Goal: Task Accomplishment & Management: Manage account settings

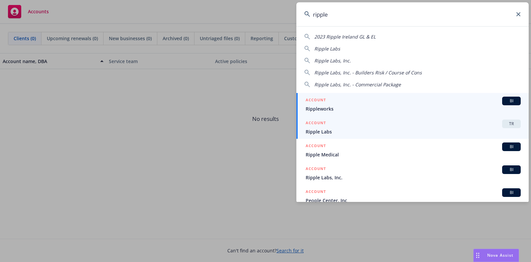
type input "ripple"
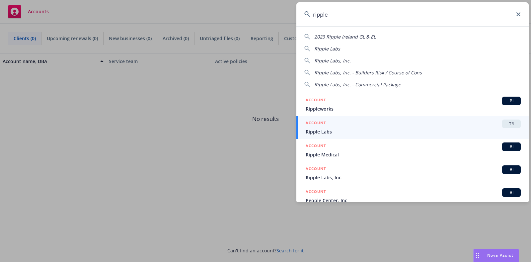
click at [346, 133] on span "Ripple Labs" at bounding box center [413, 131] width 215 height 7
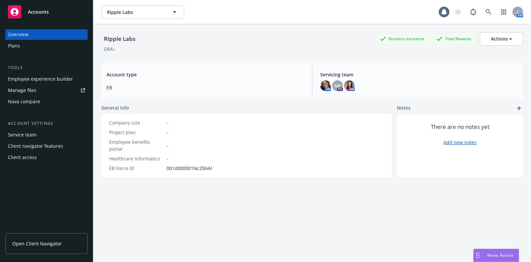
click at [47, 44] on div "Plans" at bounding box center [46, 45] width 77 height 11
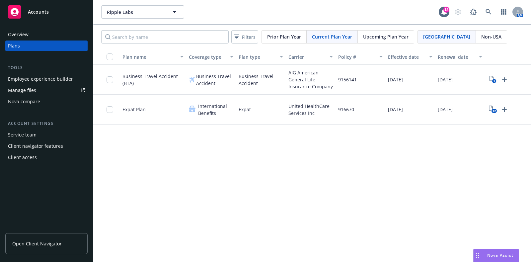
click at [481, 35] on span "Non-USA" at bounding box center [491, 36] width 20 height 7
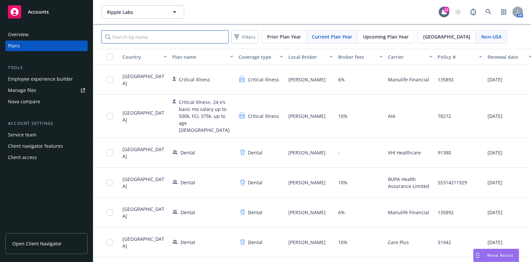
click at [196, 38] on input "Search by name" at bounding box center [164, 36] width 127 height 13
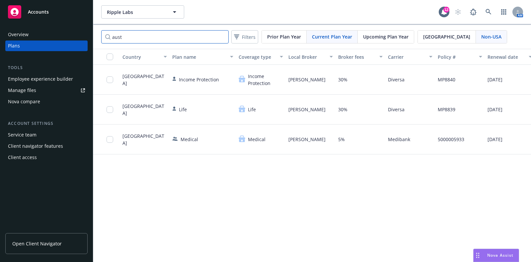
type input "aust"
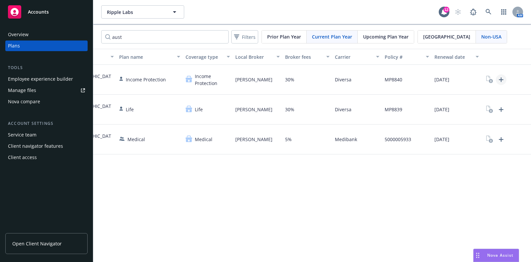
click at [502, 74] on link "Upload Plan Documents" at bounding box center [501, 79] width 11 height 11
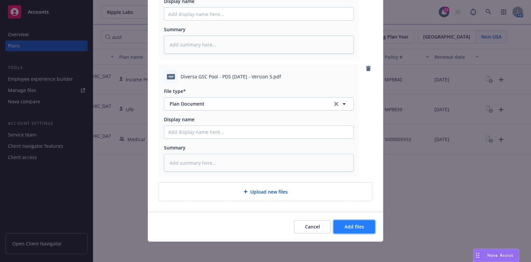
click at [351, 223] on span "Add files" at bounding box center [355, 226] width 20 height 6
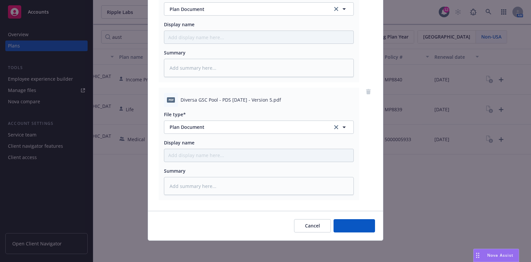
scroll to position [108, 0]
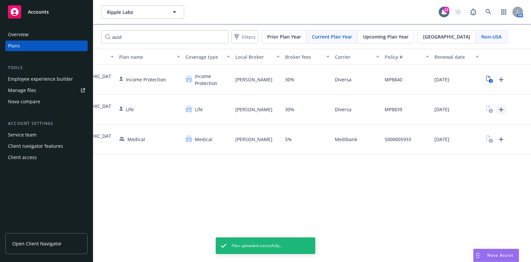
click at [501, 107] on icon "Upload Plan Documents" at bounding box center [501, 110] width 8 height 8
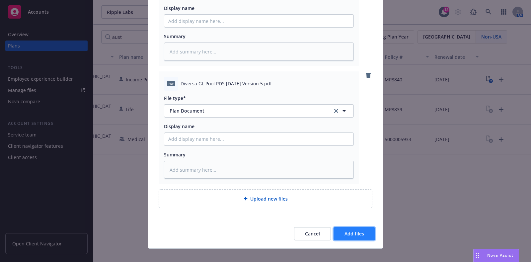
click at [359, 233] on span "Add files" at bounding box center [355, 233] width 20 height 6
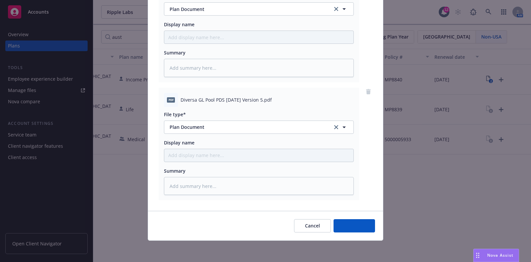
scroll to position [108, 0]
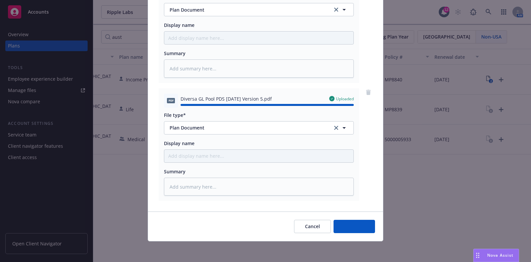
type textarea "x"
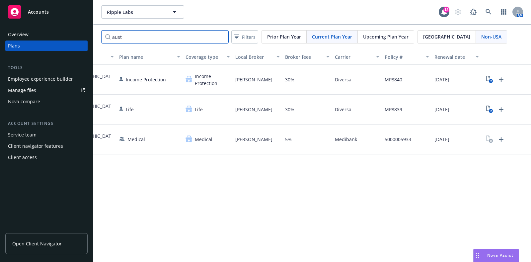
click at [221, 38] on input "aust" at bounding box center [164, 36] width 127 height 13
click at [222, 37] on input "aust" at bounding box center [164, 36] width 127 height 13
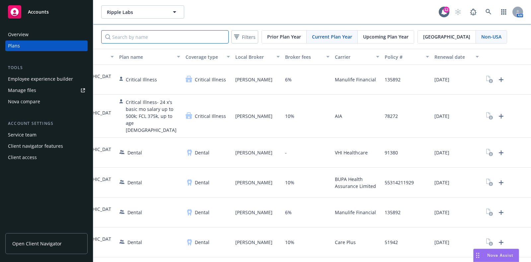
click at [178, 38] on input "Search by name" at bounding box center [164, 36] width 127 height 13
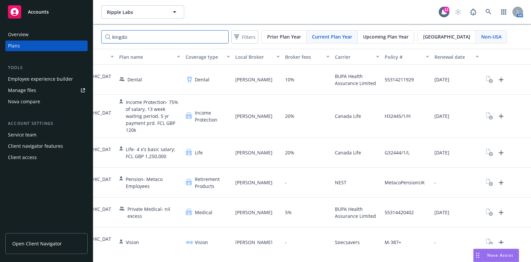
type input "kingdo"
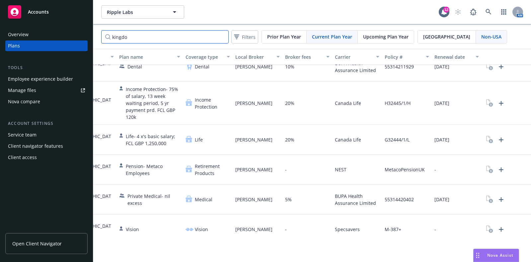
scroll to position [0, 53]
